Goal: Task Accomplishment & Management: Use online tool/utility

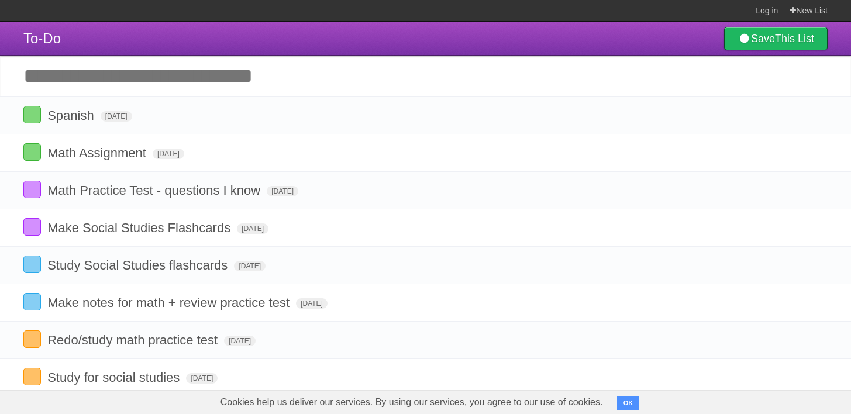
click at [260, 71] on input "Add another task" at bounding box center [425, 76] width 851 height 41
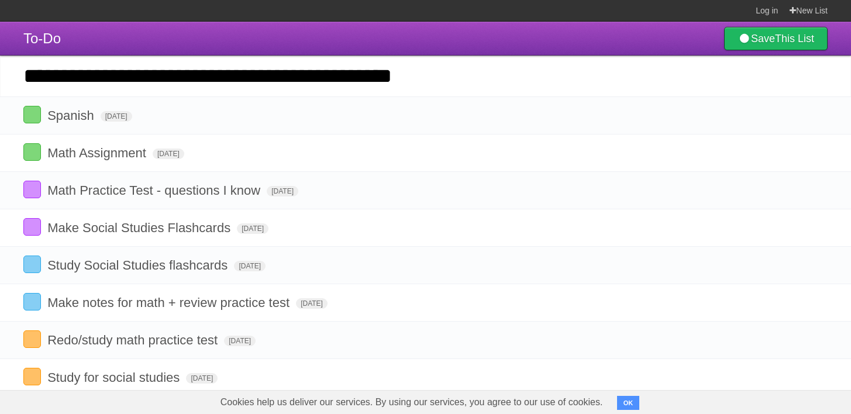
type input "**********"
click input "*********" at bounding box center [0, 0] width 0 height 0
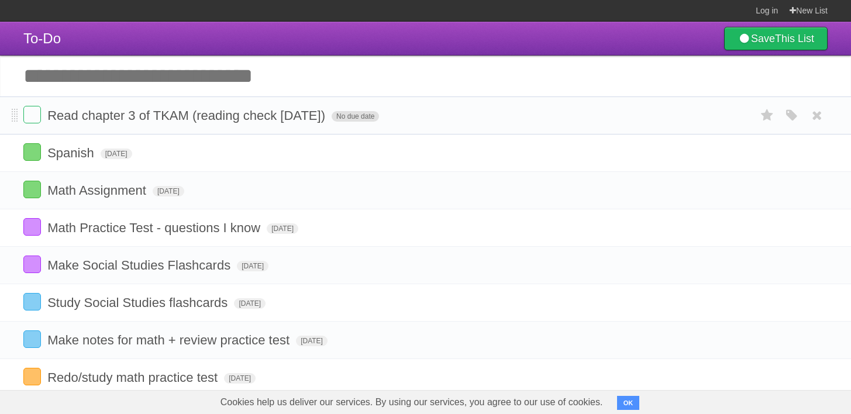
click at [331, 116] on span "No due date" at bounding box center [354, 116] width 47 height 11
drag, startPoint x: 424, startPoint y: 171, endPoint x: 341, endPoint y: 113, distance: 101.2
click at [341, 118] on span "[DATE]" at bounding box center [347, 116] width 32 height 11
click at [336, 122] on span "[DATE]" at bounding box center [347, 116] width 32 height 11
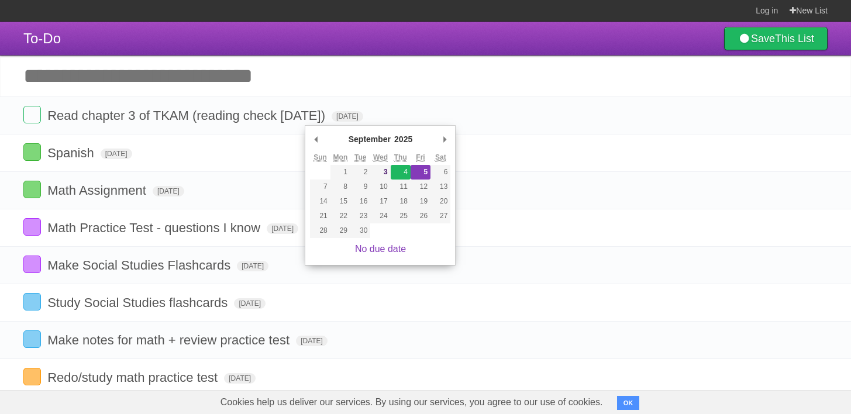
type span "[DATE]"
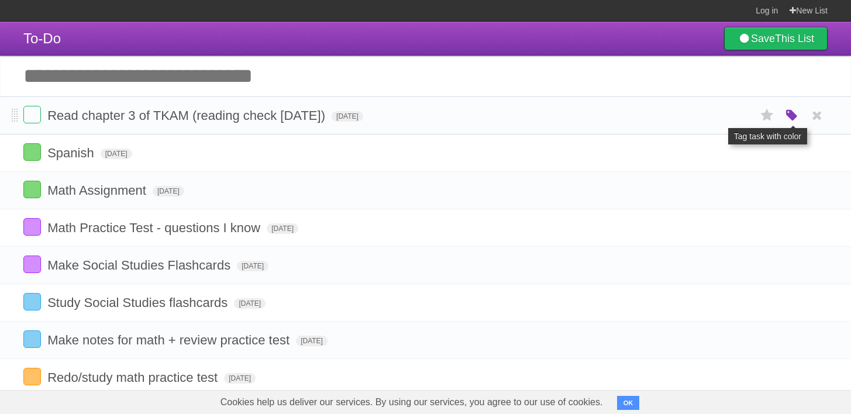
click at [786, 122] on icon "button" at bounding box center [791, 115] width 16 height 15
click at [724, 118] on label "Purple" at bounding box center [725, 115] width 13 height 13
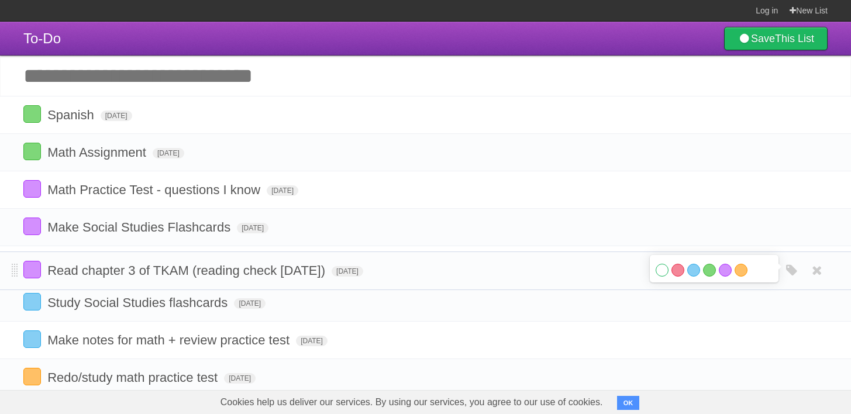
drag, startPoint x: 16, startPoint y: 113, endPoint x: 44, endPoint y: 266, distance: 155.1
